Goal: Information Seeking & Learning: Learn about a topic

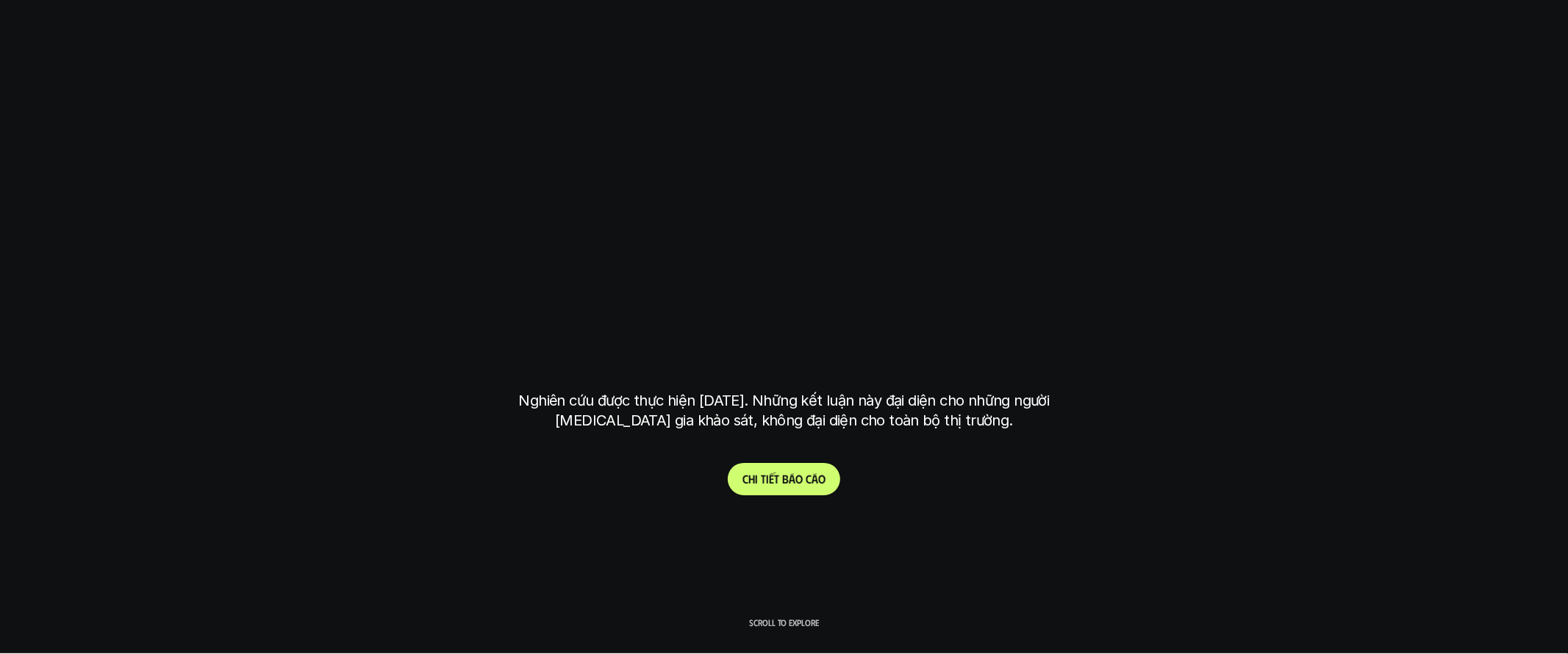
click at [802, 476] on span at bounding box center [804, 478] width 3 height 14
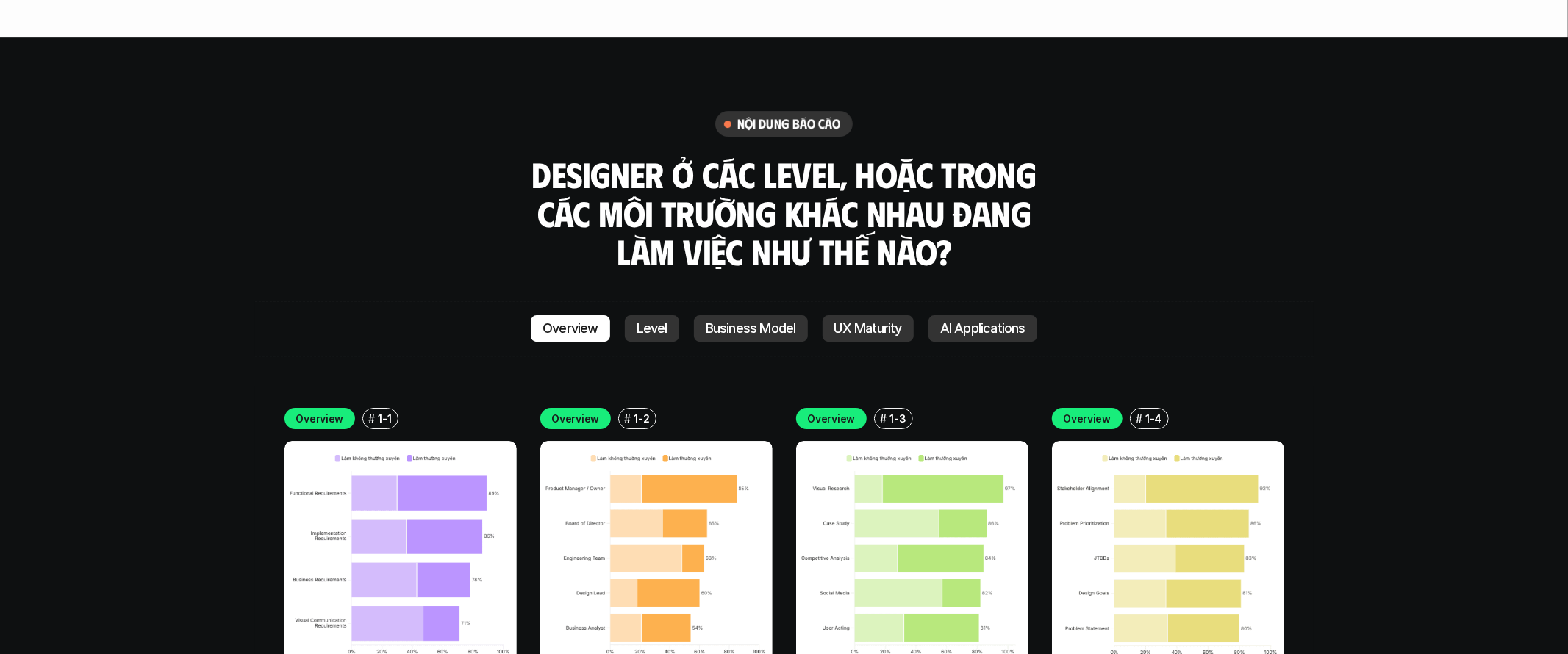
scroll to position [4186, 0]
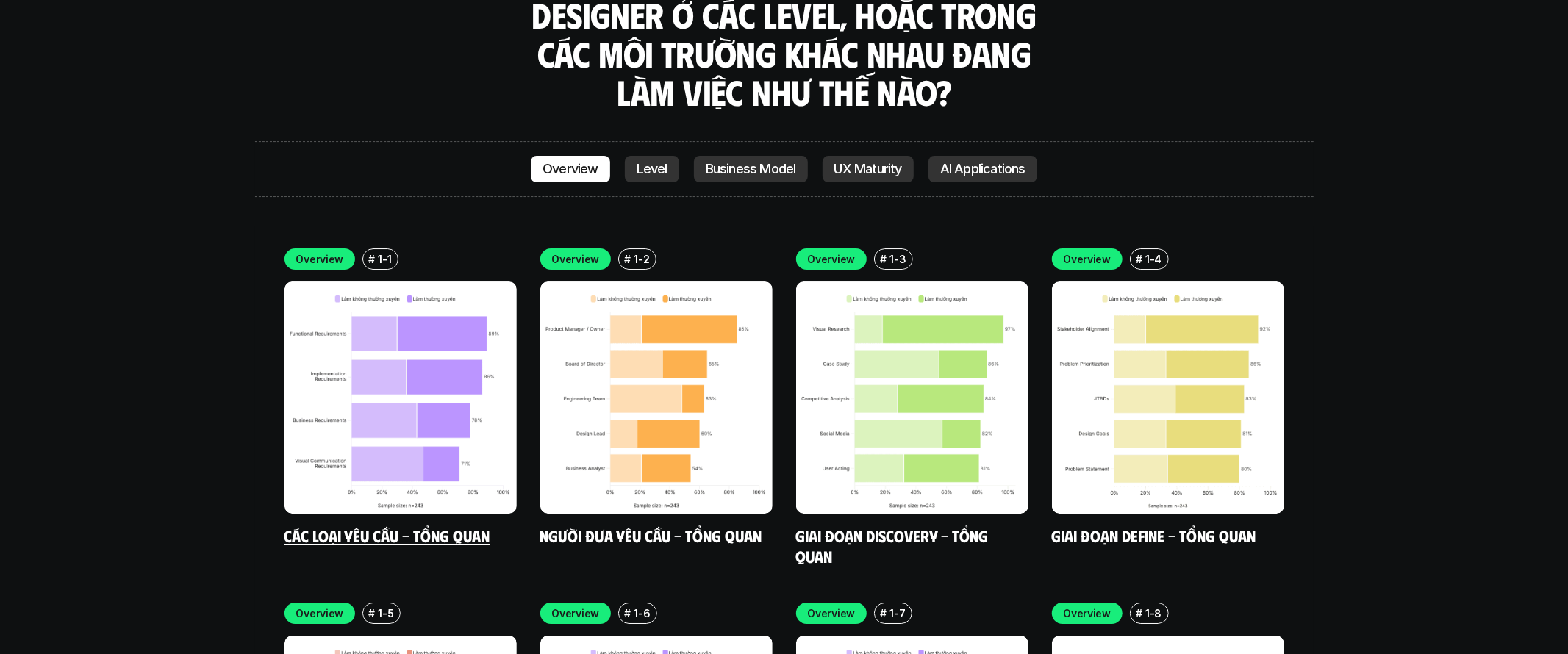
click at [433, 312] on img at bounding box center [400, 397] width 232 height 232
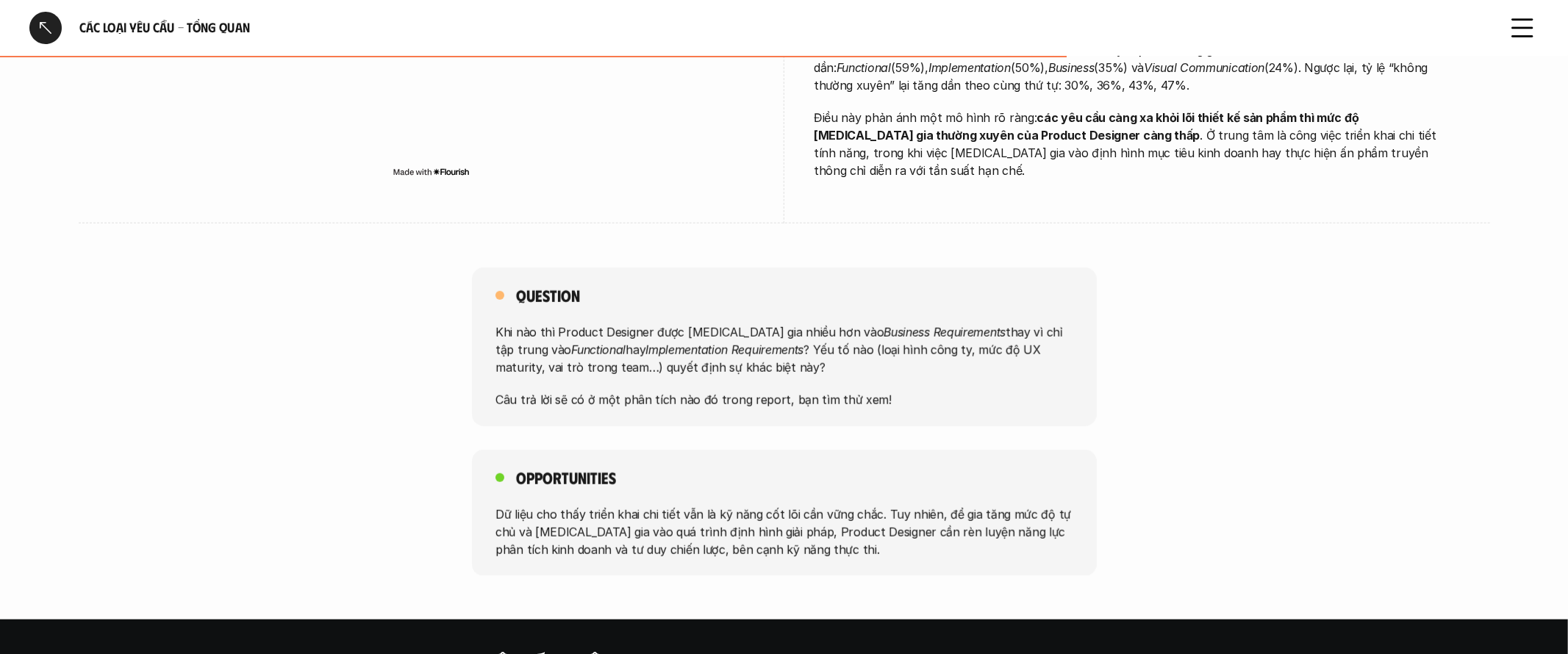
scroll to position [1250, 0]
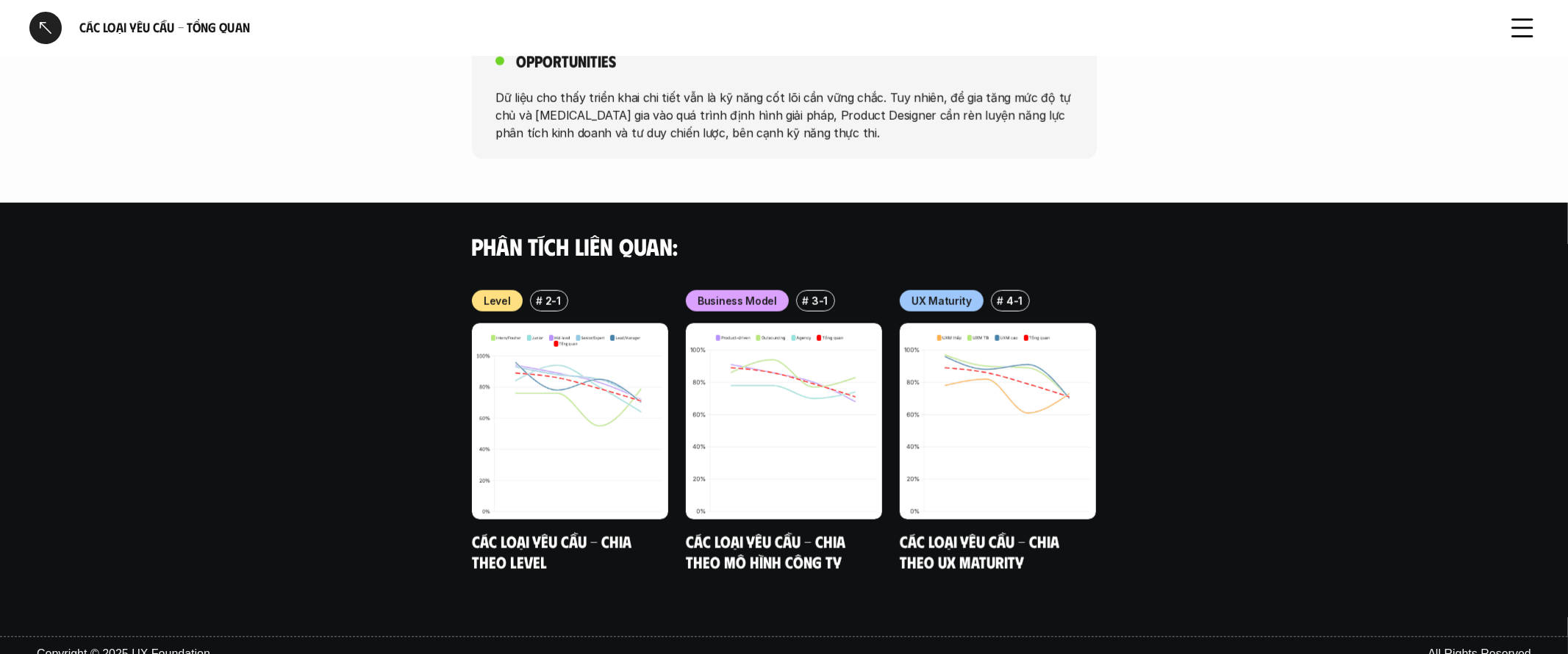
click at [26, 32] on div "Các loại yêu cầu - Tổng quan" at bounding box center [784, 27] width 1568 height 56
click at [36, 30] on div at bounding box center [45, 27] width 32 height 32
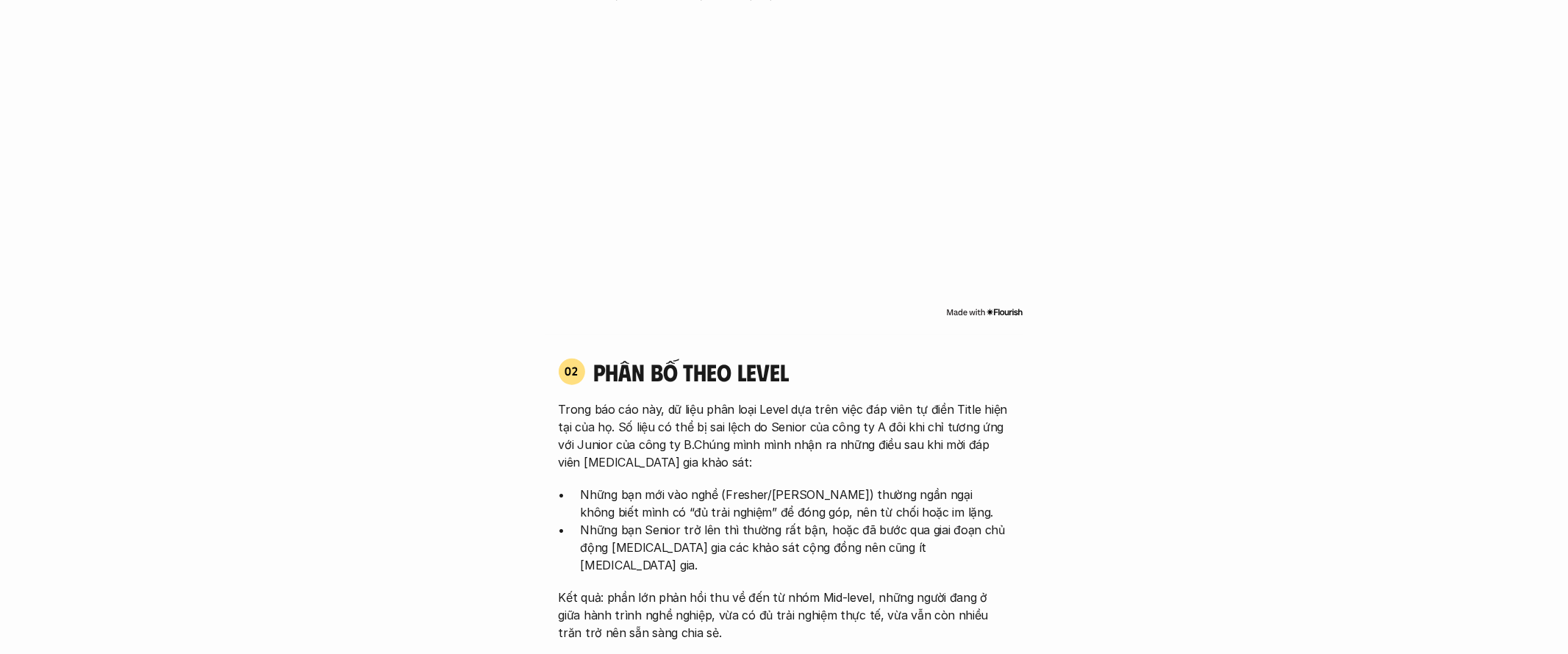
scroll to position [4280, 0]
